Goal: Book appointment/travel/reservation

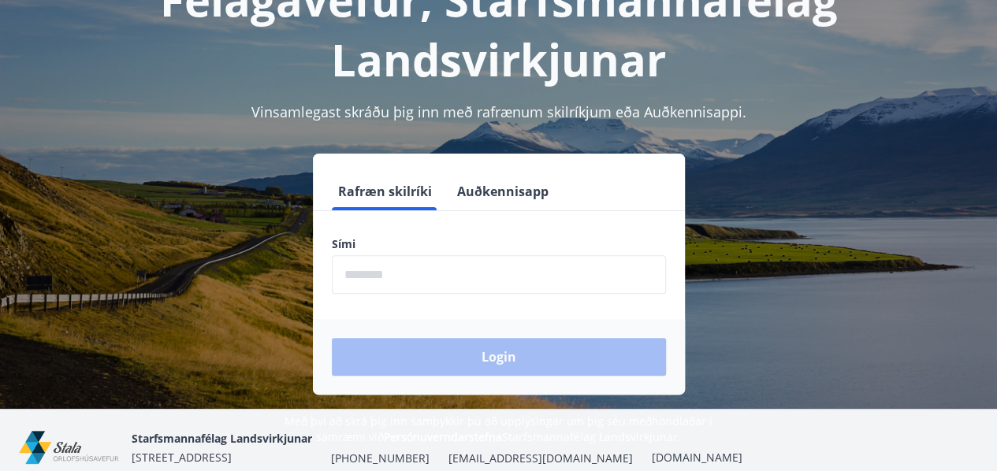
scroll to position [128, 0]
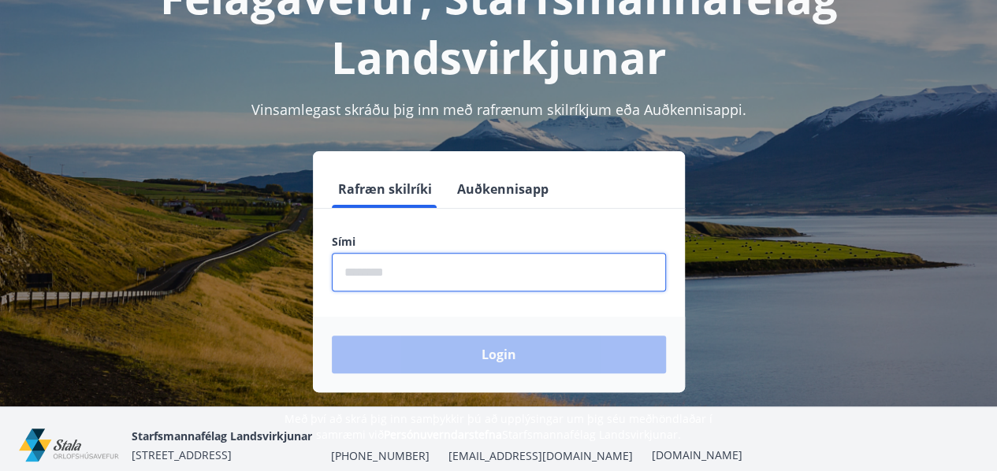
click at [356, 275] on input "phone" at bounding box center [499, 272] width 334 height 39
type input "********"
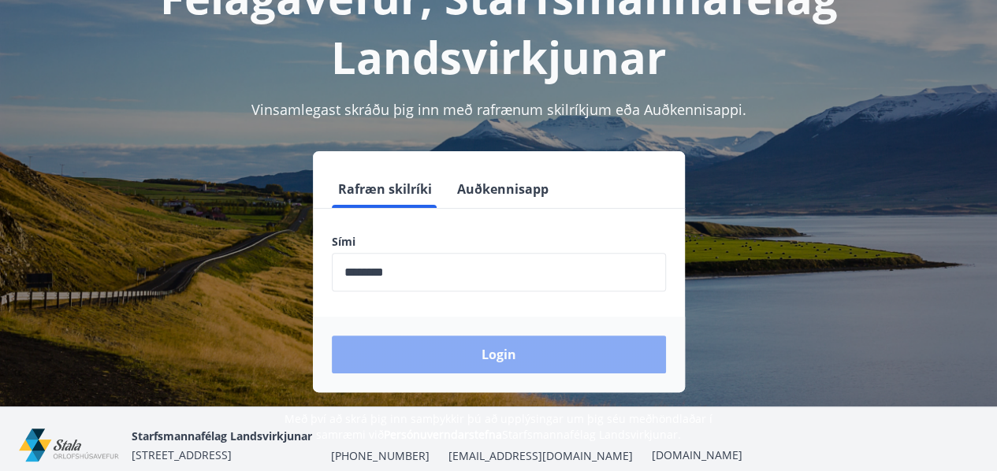
click at [503, 352] on button "Login" at bounding box center [499, 355] width 334 height 38
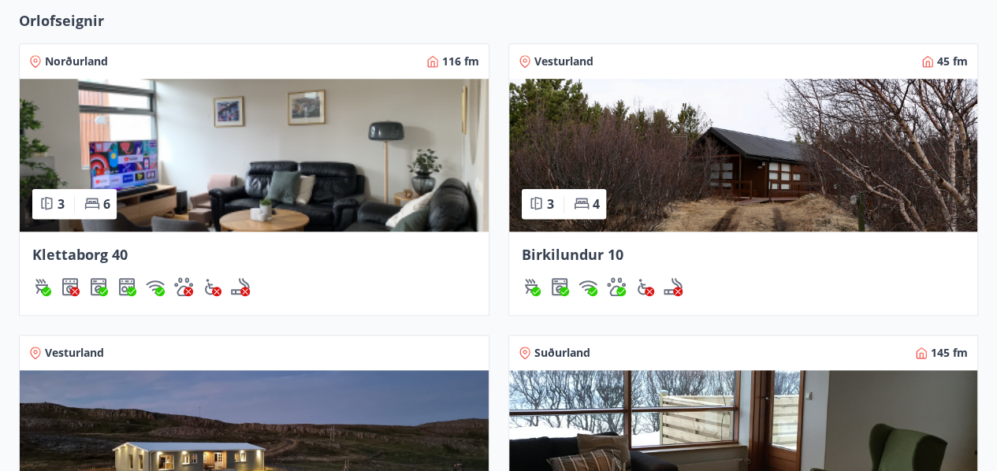
scroll to position [616, 0]
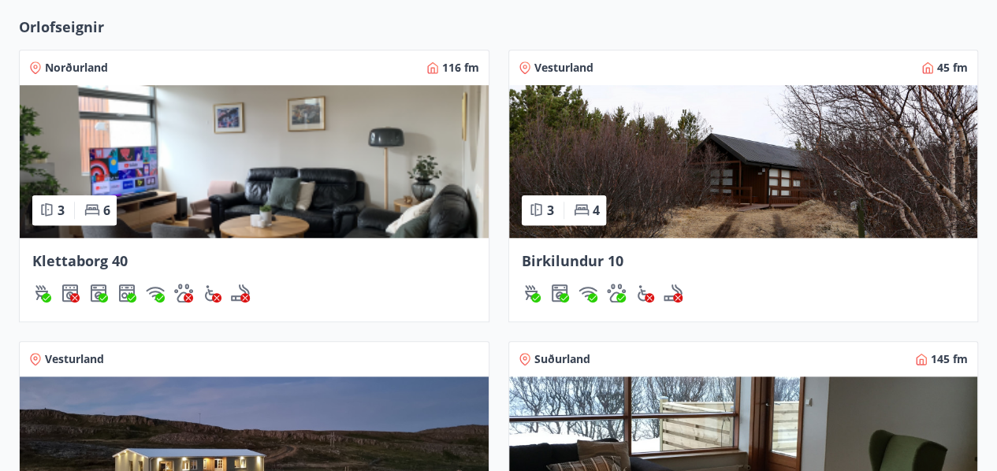
click at [708, 147] on img at bounding box center [743, 161] width 469 height 153
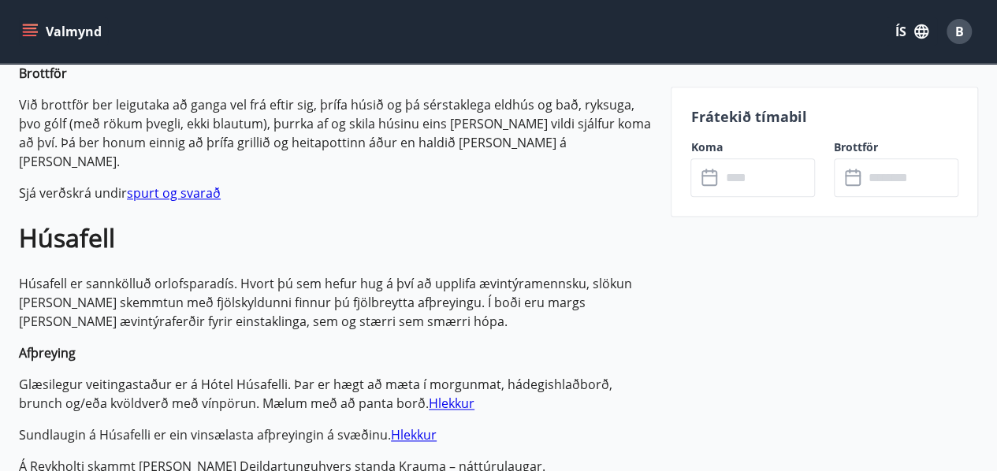
scroll to position [911, 0]
click at [738, 176] on input "text" at bounding box center [767, 177] width 95 height 39
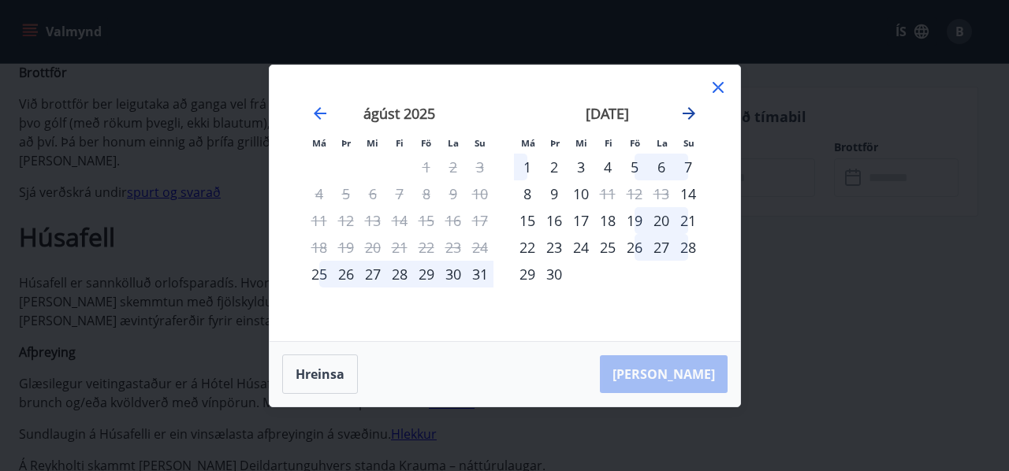
click at [689, 108] on icon "Move forward to switch to the next month." at bounding box center [688, 113] width 13 height 13
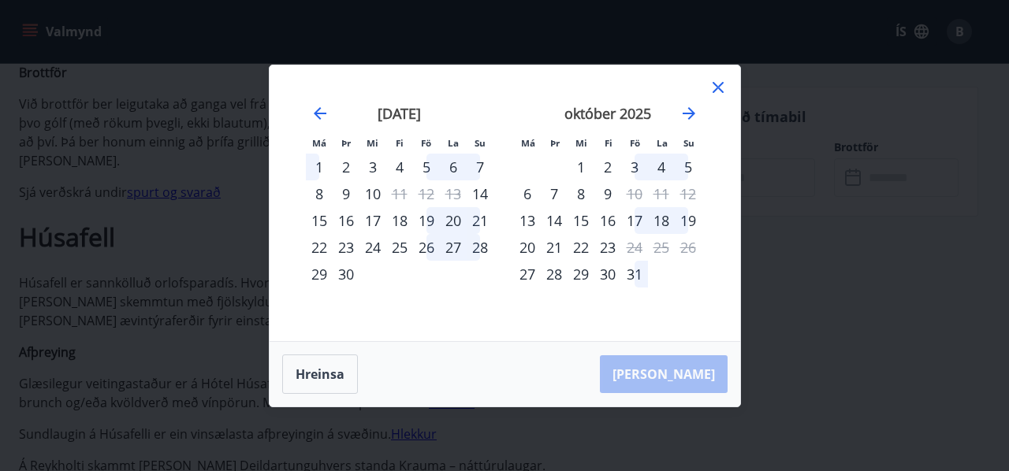
click at [717, 85] on icon at bounding box center [717, 87] width 19 height 19
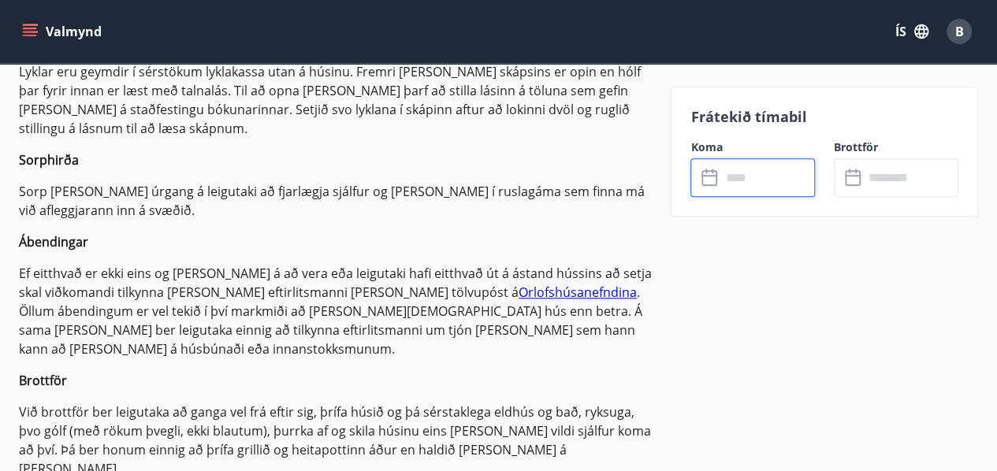
scroll to position [0, 0]
